Goal: Use online tool/utility: Utilize a website feature to perform a specific function

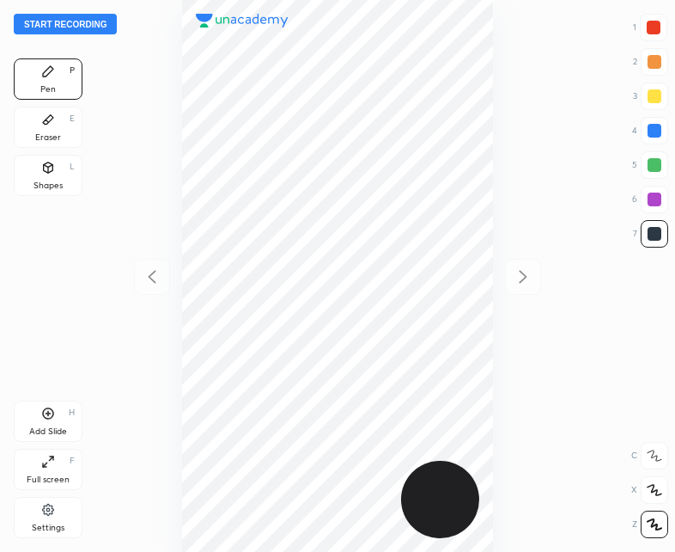
scroll to position [552, 400]
click at [65, 30] on button "Start recording" at bounding box center [65, 24] width 103 height 21
click at [72, 185] on div "Shapes L" at bounding box center [48, 175] width 69 height 41
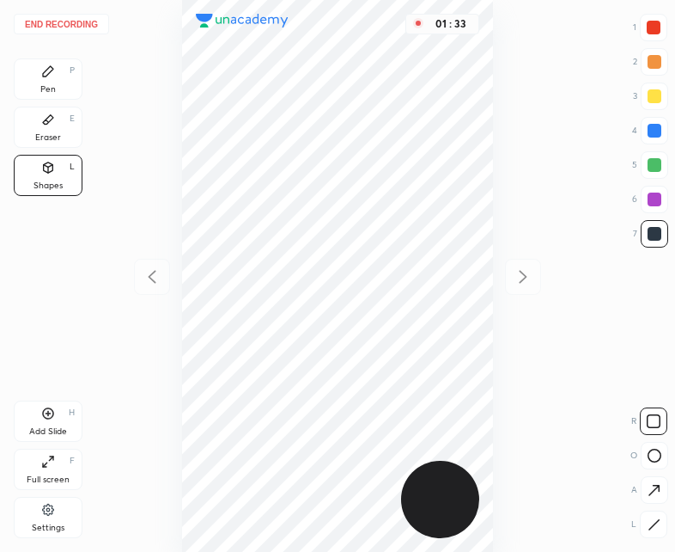
click at [56, 82] on div "Pen P" at bounding box center [48, 78] width 69 height 41
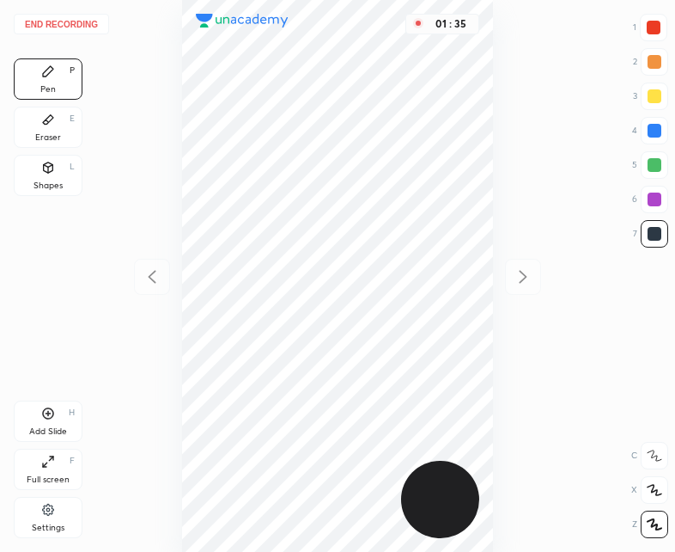
click at [56, 166] on div "Shapes L" at bounding box center [48, 175] width 69 height 41
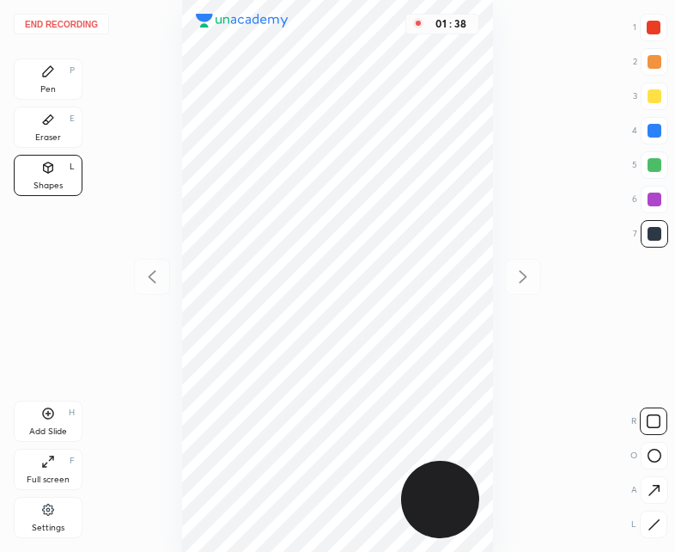
click at [52, 65] on icon at bounding box center [48, 71] width 14 height 14
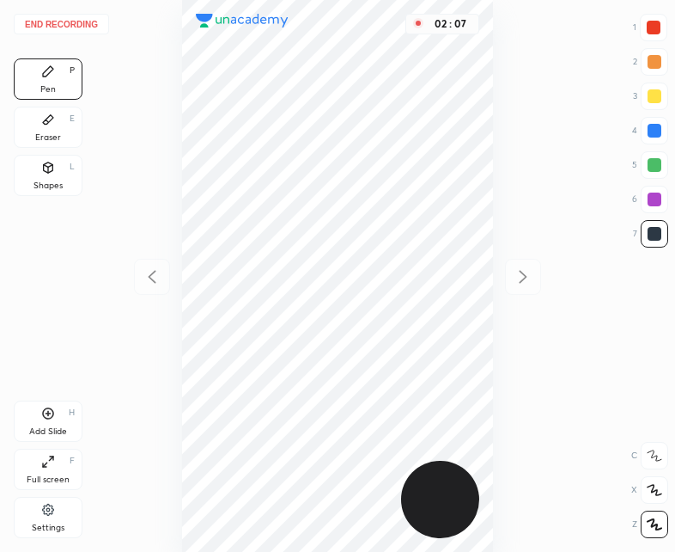
click at [52, 420] on div "Add Slide H" at bounding box center [48, 420] width 69 height 41
click at [151, 279] on icon at bounding box center [153, 277] width 8 height 13
click at [532, 278] on icon at bounding box center [523, 276] width 21 height 21
click at [69, 166] on div "Shapes L" at bounding box center [48, 175] width 69 height 41
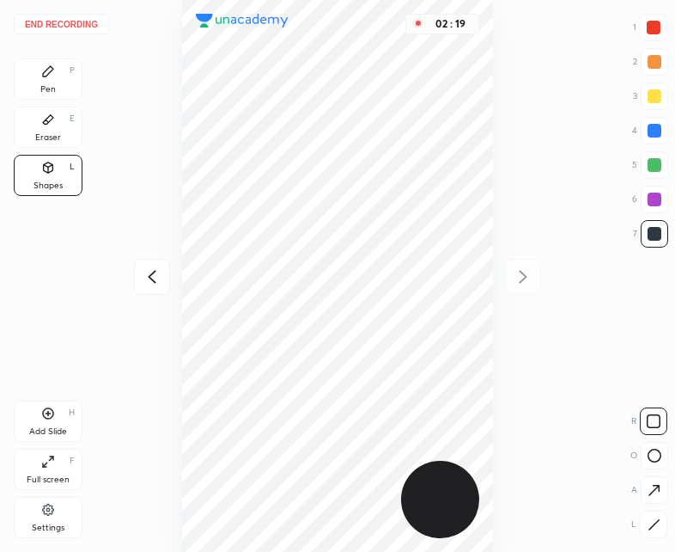
click at [79, 86] on div "Pen P" at bounding box center [48, 78] width 69 height 41
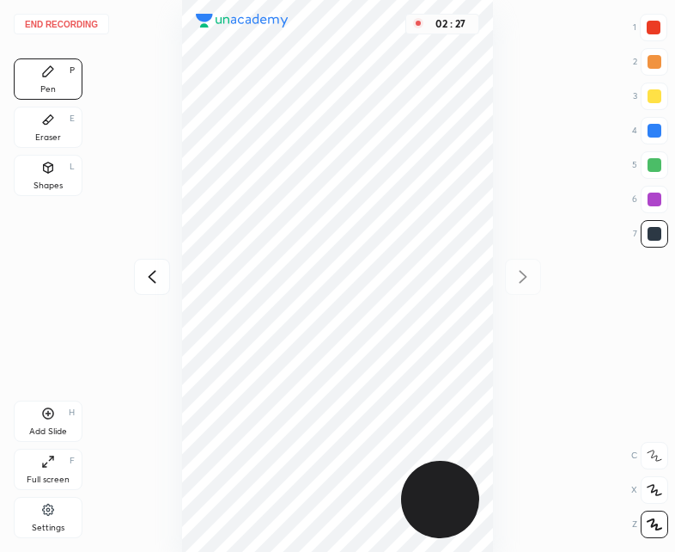
click at [158, 272] on icon at bounding box center [152, 276] width 21 height 21
click at [528, 285] on icon at bounding box center [523, 276] width 21 height 21
click at [134, 279] on div at bounding box center [152, 277] width 36 height 36
click at [522, 290] on div at bounding box center [523, 277] width 36 height 36
click at [59, 170] on div "Shapes L" at bounding box center [48, 175] width 69 height 41
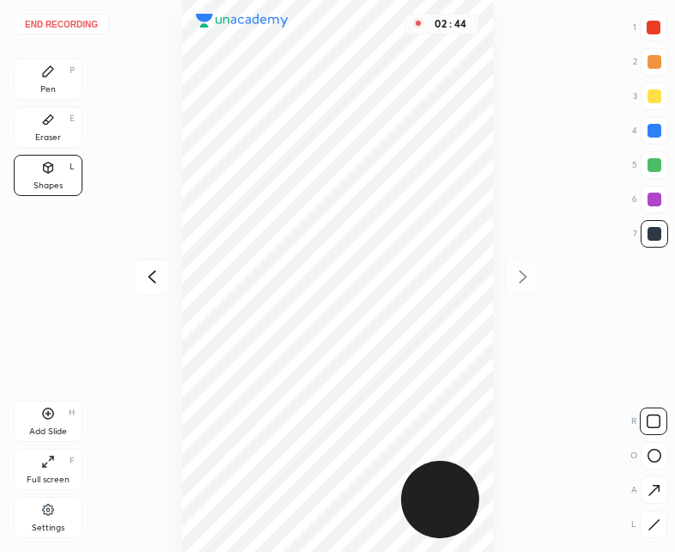
click at [70, 92] on div "Pen P" at bounding box center [48, 78] width 69 height 41
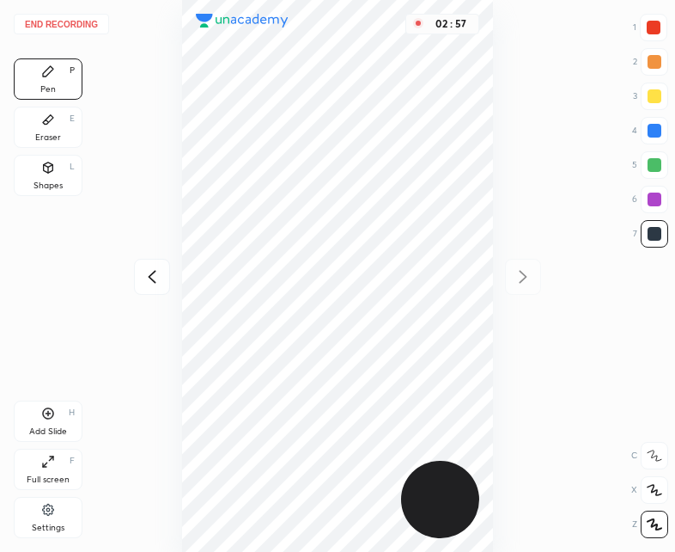
click at [60, 413] on div "Add Slide H" at bounding box center [48, 420] width 69 height 41
click at [145, 284] on icon at bounding box center [152, 276] width 21 height 21
click at [143, 279] on icon at bounding box center [152, 276] width 21 height 21
click at [518, 266] on icon at bounding box center [523, 276] width 21 height 21
click at [162, 270] on icon at bounding box center [152, 276] width 21 height 21
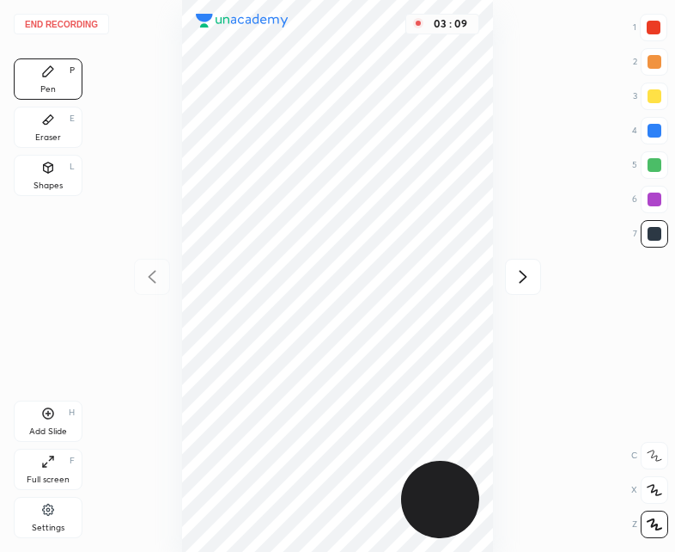
click at [49, 415] on icon at bounding box center [48, 413] width 14 height 14
click at [153, 272] on icon at bounding box center [153, 277] width 8 height 13
click at [529, 278] on icon at bounding box center [523, 276] width 21 height 21
click at [58, 165] on div "Shapes L" at bounding box center [48, 175] width 69 height 41
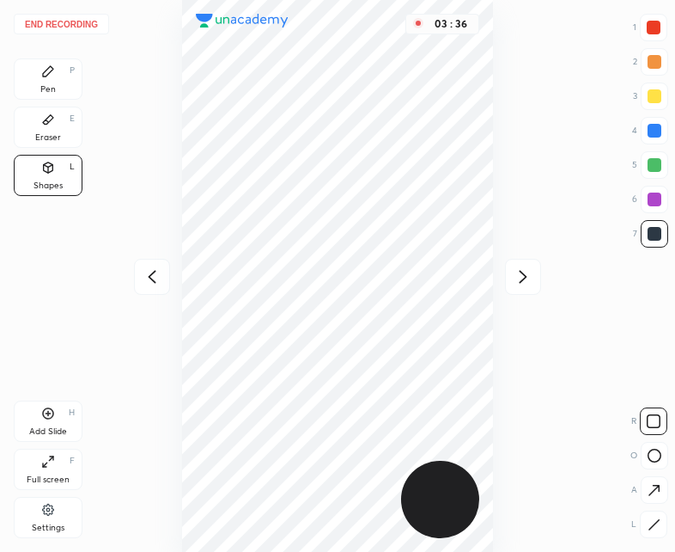
click at [60, 86] on div "Pen P" at bounding box center [48, 78] width 69 height 41
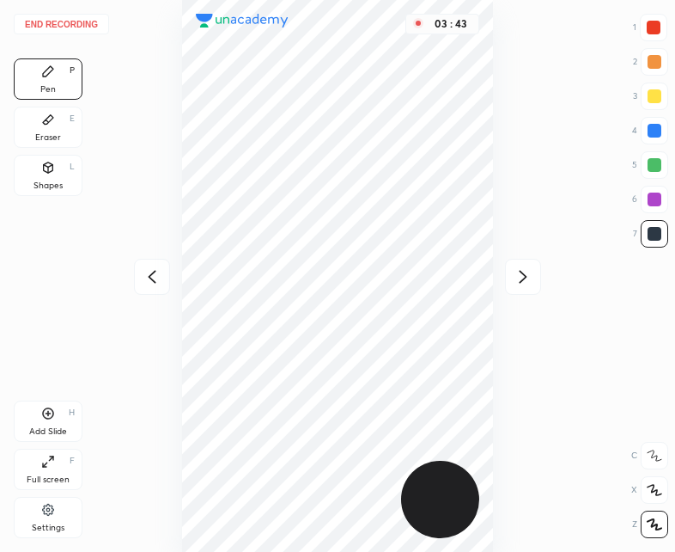
click at [155, 277] on icon at bounding box center [152, 276] width 21 height 21
click at [536, 268] on div at bounding box center [523, 277] width 36 height 36
click at [156, 268] on icon at bounding box center [152, 276] width 21 height 21
click at [517, 274] on icon at bounding box center [523, 276] width 21 height 21
click at [58, 181] on div "Shapes" at bounding box center [48, 185] width 29 height 9
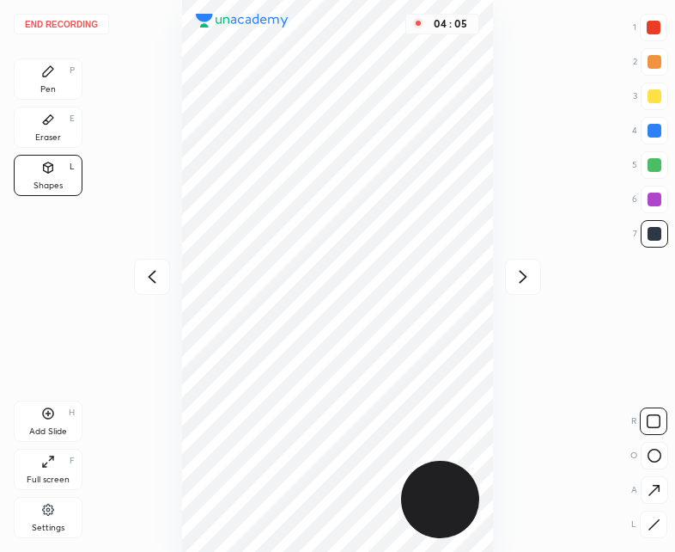
click at [75, 91] on div "Pen P" at bounding box center [48, 78] width 69 height 41
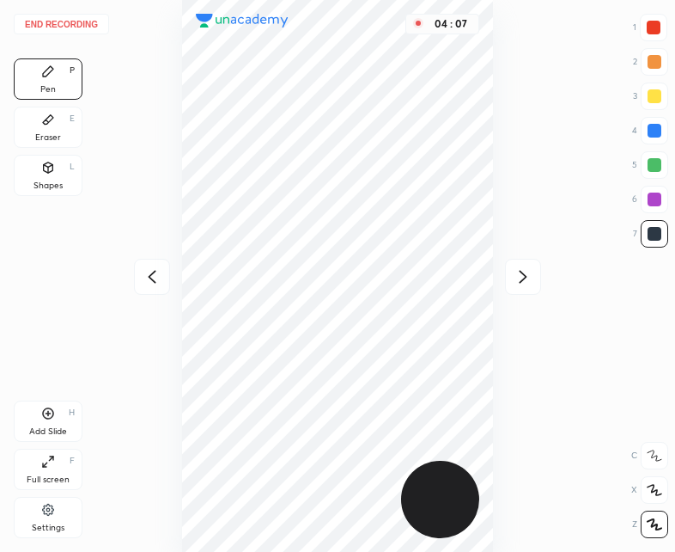
click at [147, 284] on icon at bounding box center [152, 276] width 21 height 21
click at [515, 278] on icon at bounding box center [523, 276] width 21 height 21
click at [522, 278] on icon at bounding box center [523, 276] width 21 height 21
click at [141, 283] on div at bounding box center [152, 277] width 36 height 36
click at [57, 414] on div "Add Slide H" at bounding box center [48, 420] width 69 height 41
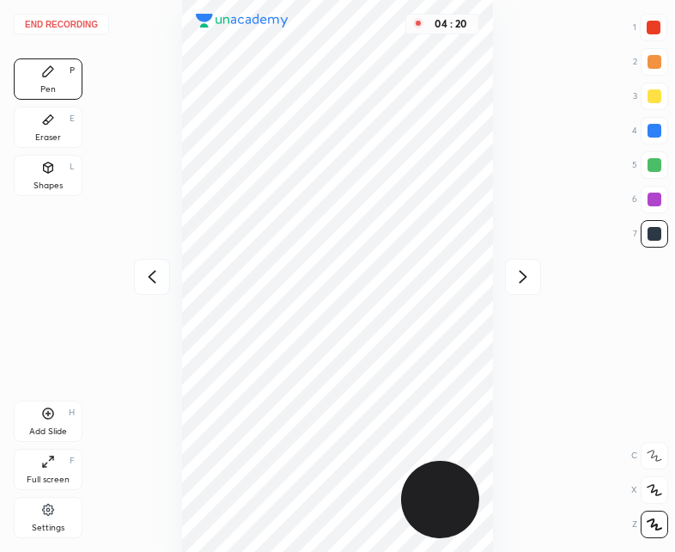
click at [540, 276] on div at bounding box center [523, 277] width 36 height 36
click at [148, 284] on icon at bounding box center [152, 276] width 21 height 21
click at [159, 287] on div at bounding box center [152, 277] width 36 height 36
click at [529, 270] on icon at bounding box center [523, 276] width 21 height 21
click at [52, 174] on div "Shapes L" at bounding box center [48, 175] width 69 height 41
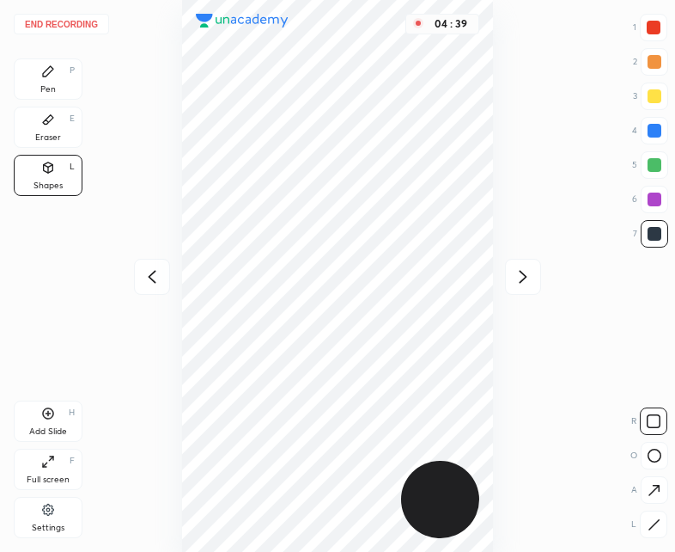
click at [73, 82] on div "Pen P" at bounding box center [48, 78] width 69 height 41
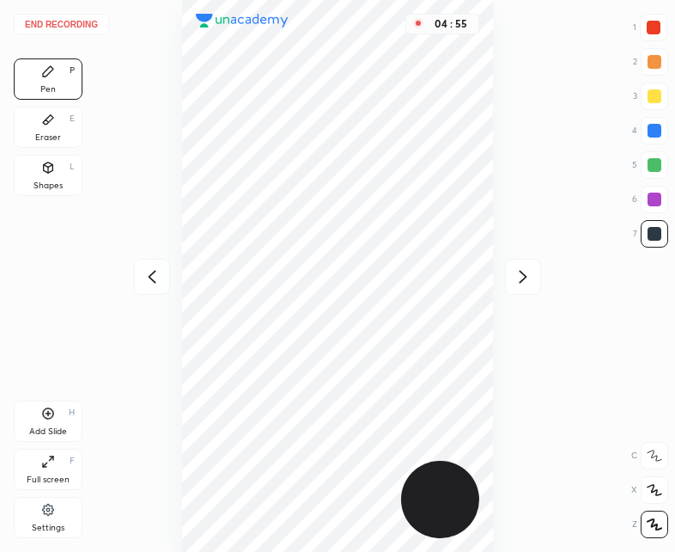
click at [149, 275] on icon at bounding box center [152, 276] width 21 height 21
click at [150, 273] on icon at bounding box center [152, 276] width 21 height 21
click at [524, 269] on icon at bounding box center [523, 276] width 21 height 21
click at [525, 271] on icon at bounding box center [523, 276] width 21 height 21
click at [47, 413] on icon at bounding box center [48, 413] width 5 height 5
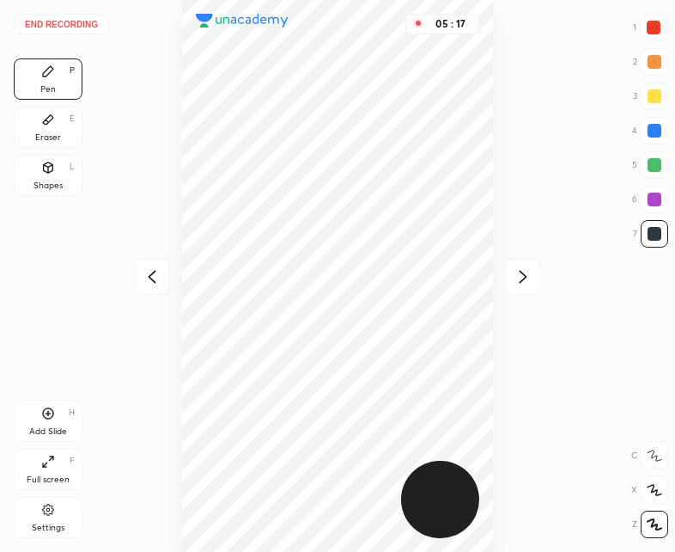
click at [153, 272] on icon at bounding box center [153, 277] width 8 height 13
click at [527, 277] on icon at bounding box center [523, 277] width 8 height 13
click at [62, 171] on div "Shapes L" at bounding box center [48, 175] width 69 height 41
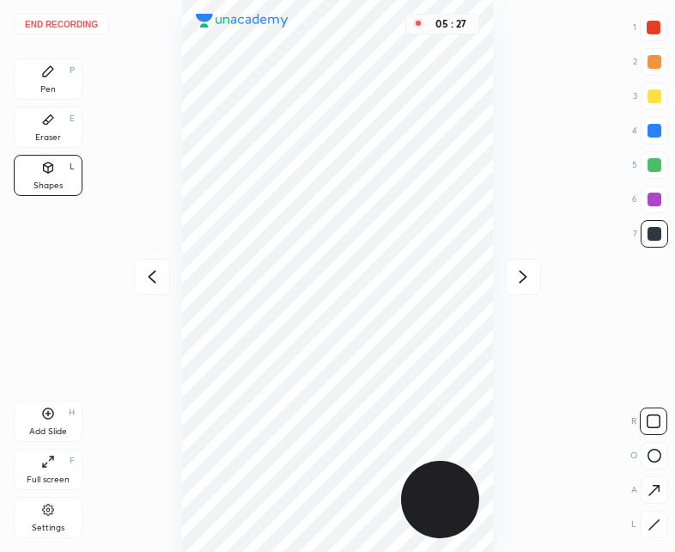
click at [64, 80] on div "Pen P" at bounding box center [48, 78] width 69 height 41
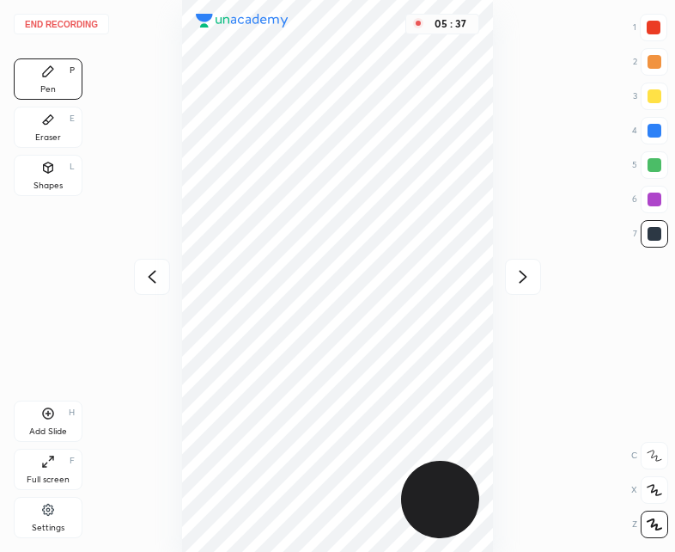
click at [157, 274] on icon at bounding box center [152, 276] width 21 height 21
click at [153, 271] on icon at bounding box center [152, 276] width 21 height 21
click at [157, 280] on icon at bounding box center [152, 276] width 21 height 21
click at [523, 275] on icon at bounding box center [523, 277] width 8 height 13
click at [525, 273] on icon at bounding box center [523, 276] width 21 height 21
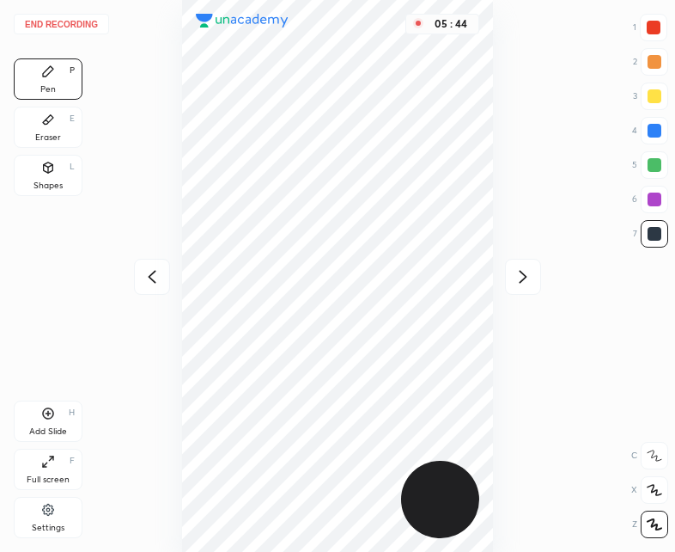
click at [526, 272] on icon at bounding box center [523, 276] width 21 height 21
click at [506, 284] on div at bounding box center [523, 277] width 36 height 36
click at [156, 280] on icon at bounding box center [152, 276] width 21 height 21
click at [52, 176] on div "Shapes L" at bounding box center [48, 175] width 69 height 41
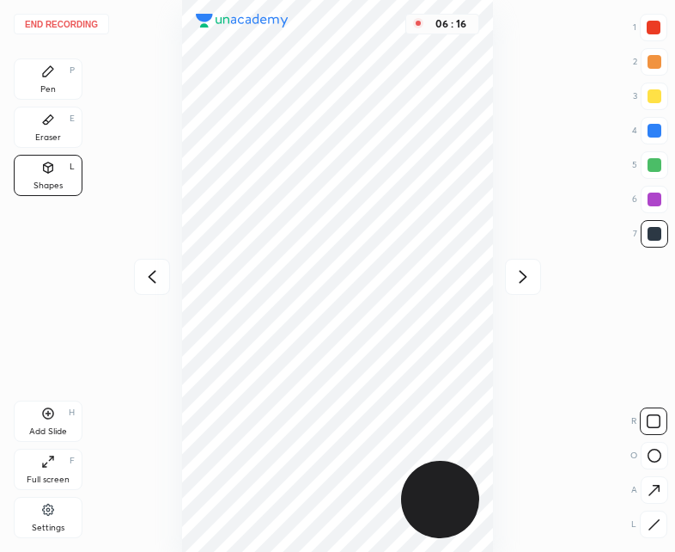
click at [60, 74] on div "Pen P" at bounding box center [48, 78] width 69 height 41
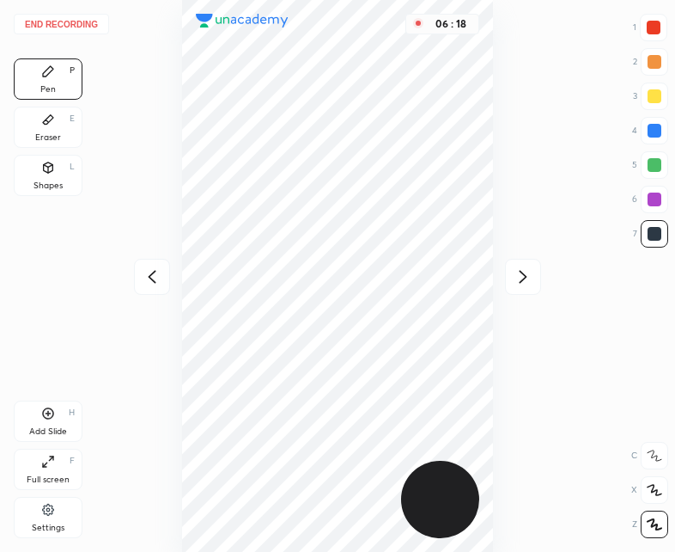
click at [138, 273] on div at bounding box center [152, 277] width 36 height 36
click at [531, 284] on icon at bounding box center [523, 276] width 21 height 21
click at [81, 25] on button "End recording" at bounding box center [61, 24] width 95 height 21
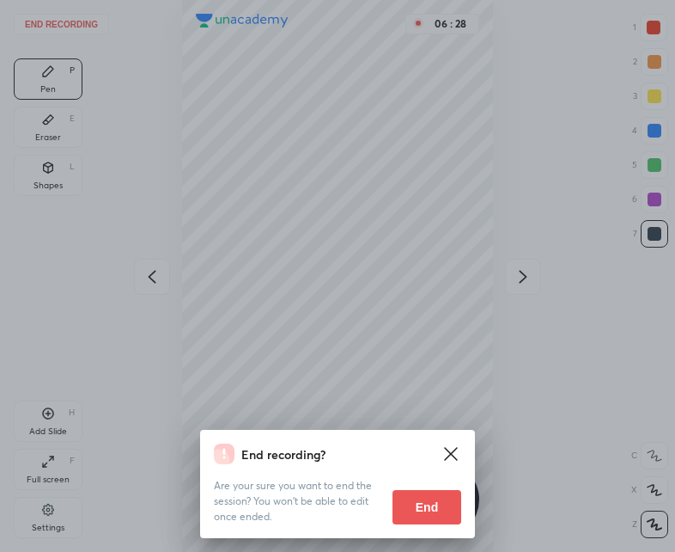
click at [434, 502] on button "End" at bounding box center [427, 507] width 69 height 34
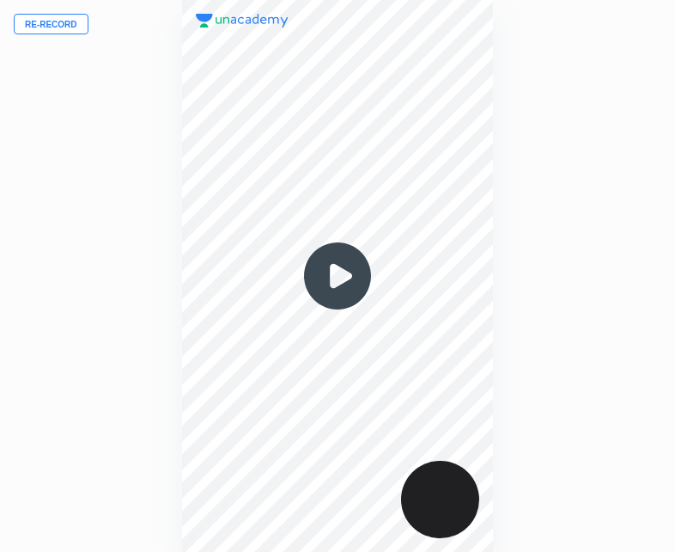
click at [341, 275] on img at bounding box center [337, 276] width 82 height 82
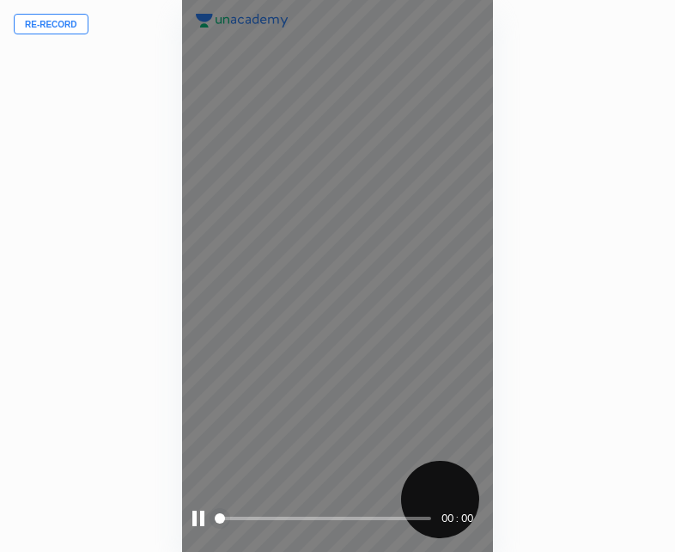
click at [198, 517] on div at bounding box center [198, 517] width 12 height 15
